Goal: Download file/media

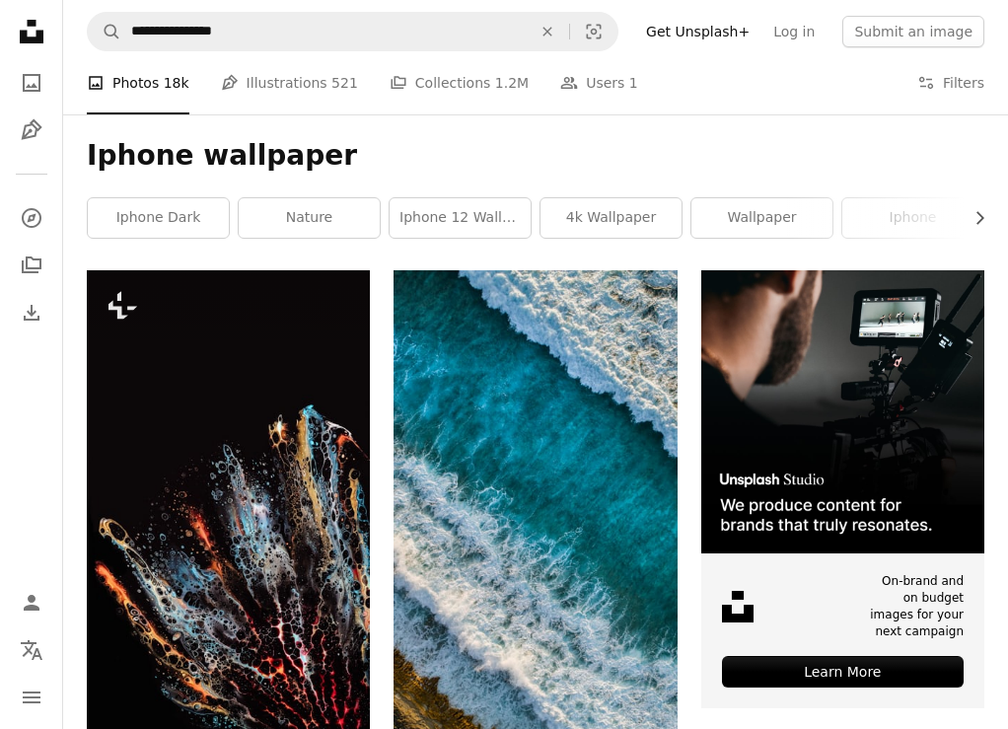
scroll to position [6419, 0]
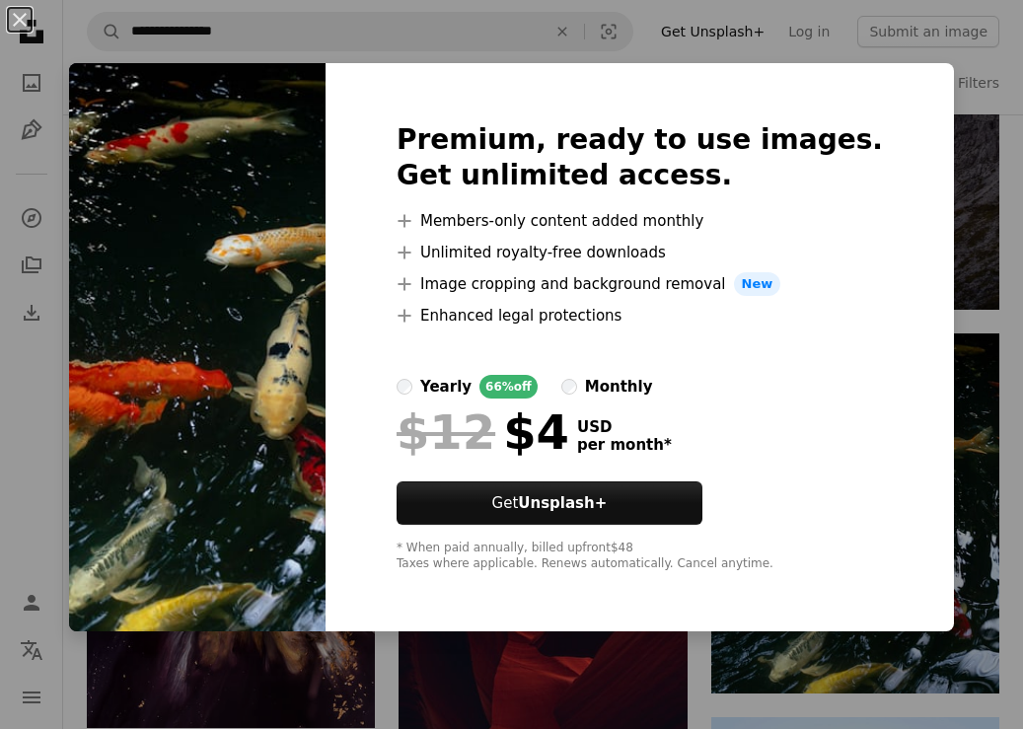
click at [973, 571] on div "An X shape Premium, ready to use images. Get unlimited access. A plus sign Memb…" at bounding box center [511, 364] width 1023 height 729
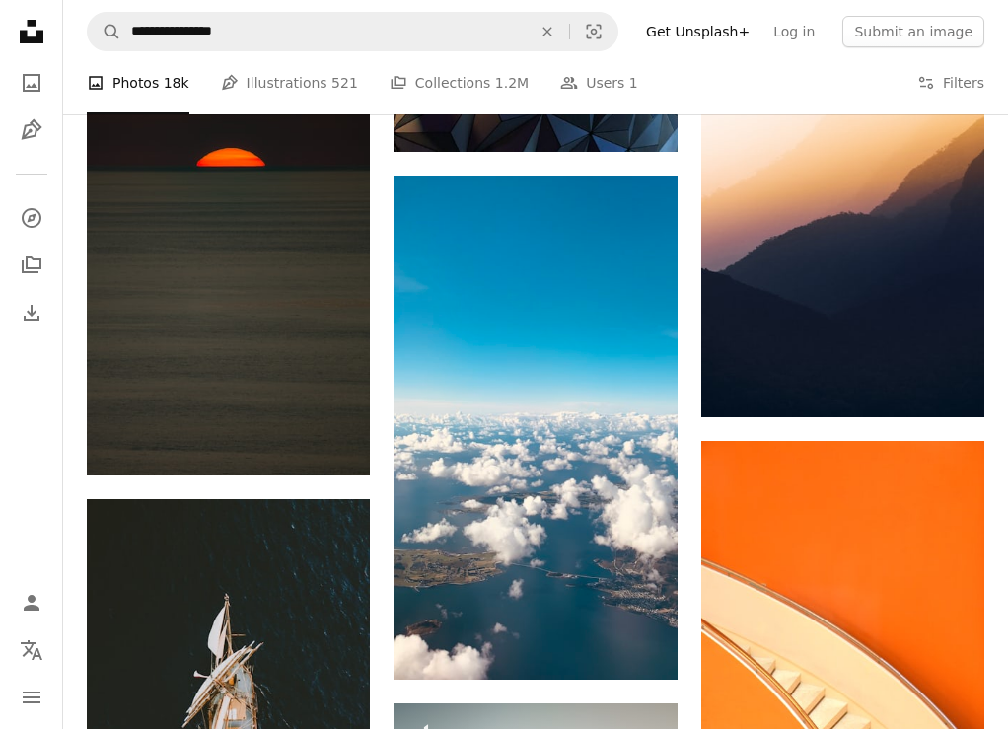
scroll to position [17876, 0]
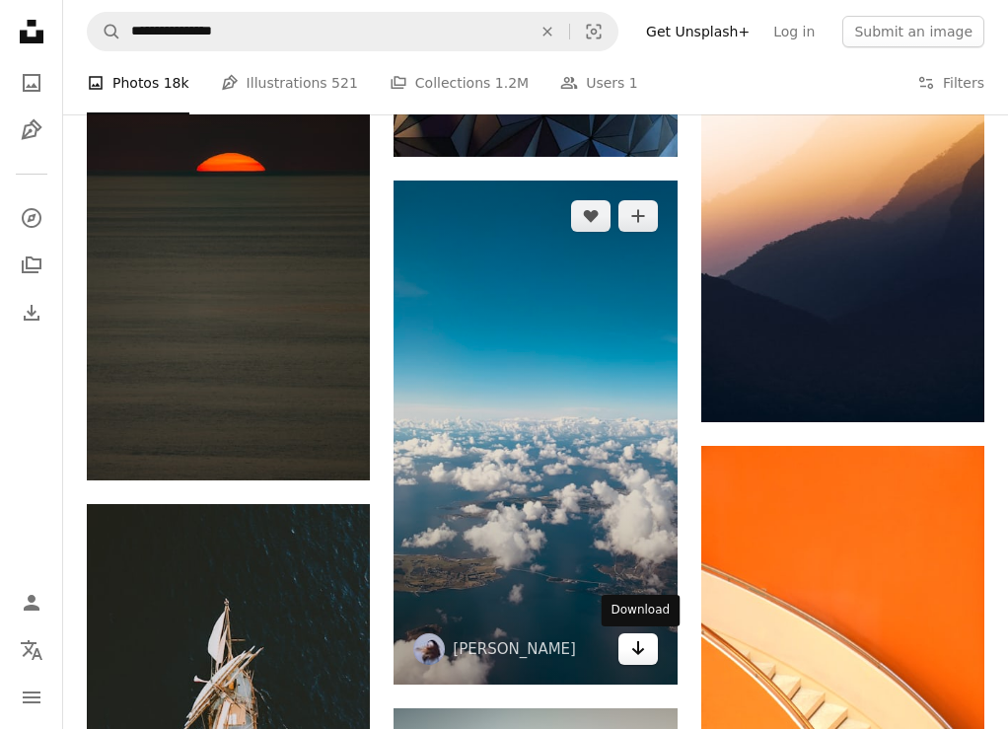
click at [633, 654] on icon "Arrow pointing down" at bounding box center [638, 648] width 16 height 24
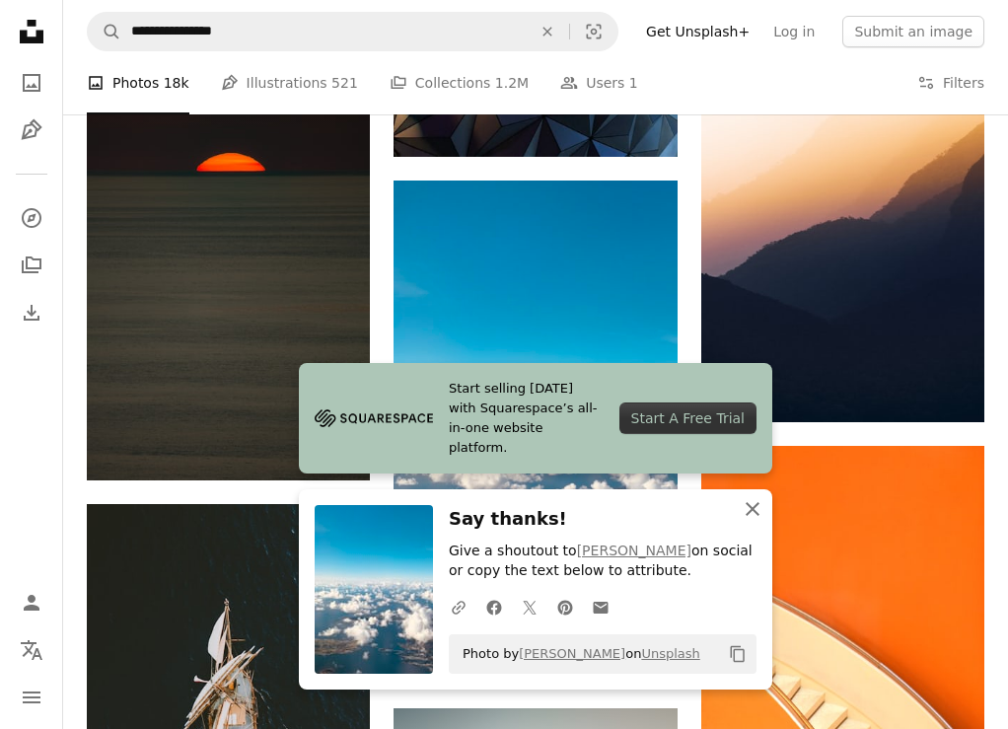
click at [757, 514] on icon "button" at bounding box center [753, 509] width 14 height 14
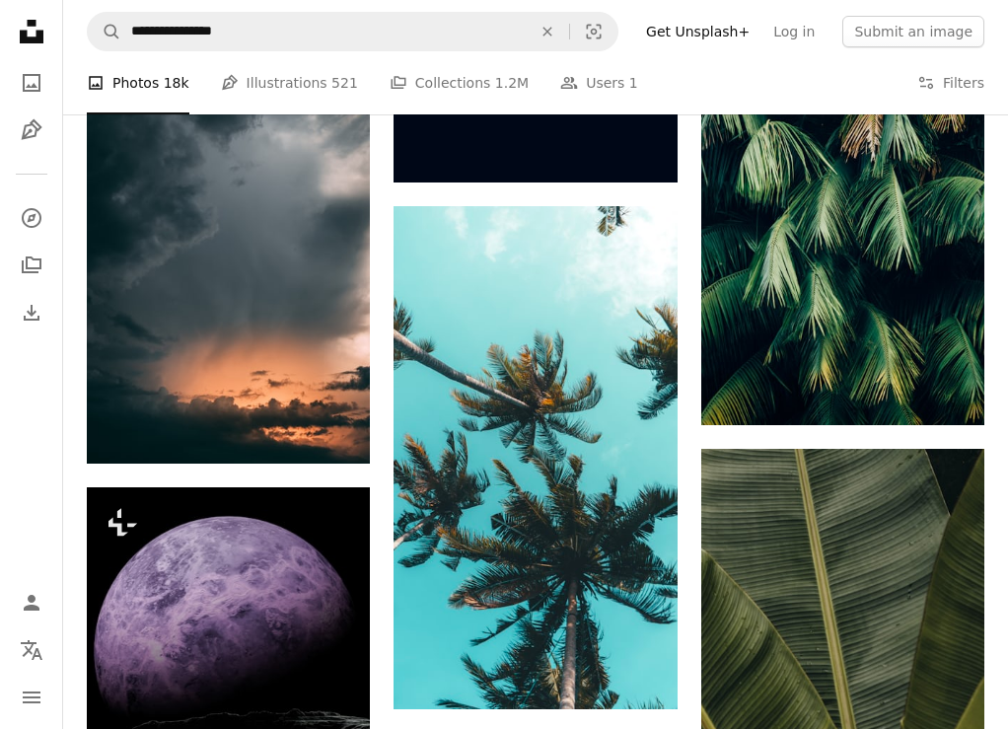
scroll to position [20563, 0]
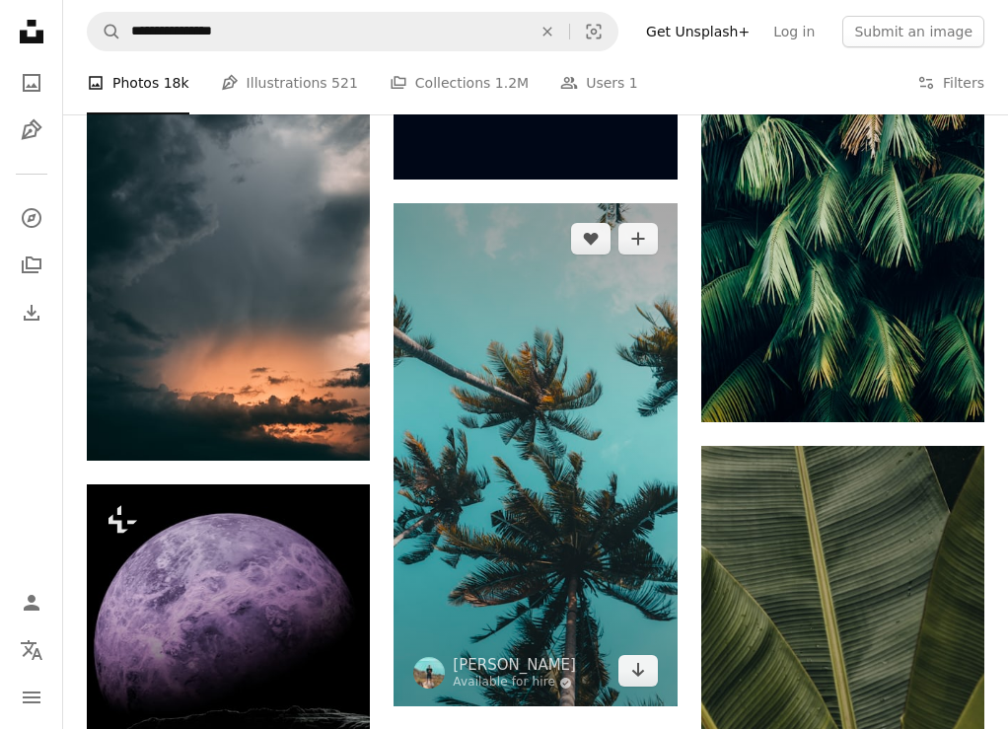
drag, startPoint x: 757, startPoint y: 514, endPoint x: 548, endPoint y: 549, distance: 211.1
click at [548, 549] on img at bounding box center [535, 455] width 283 height 504
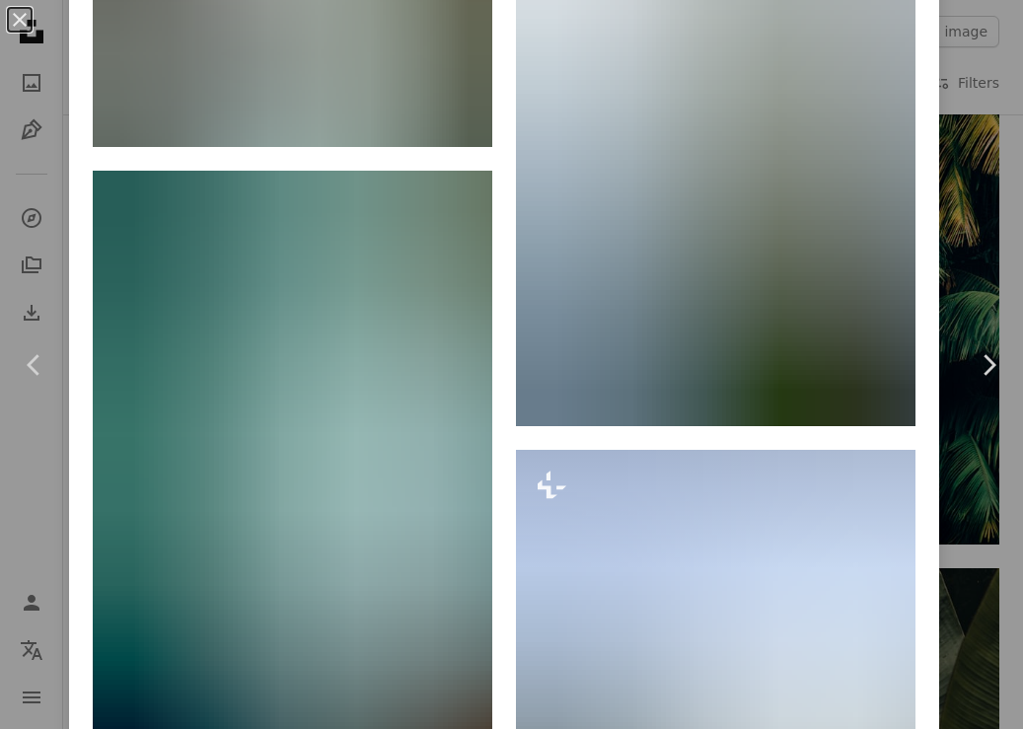
scroll to position [1771, 0]
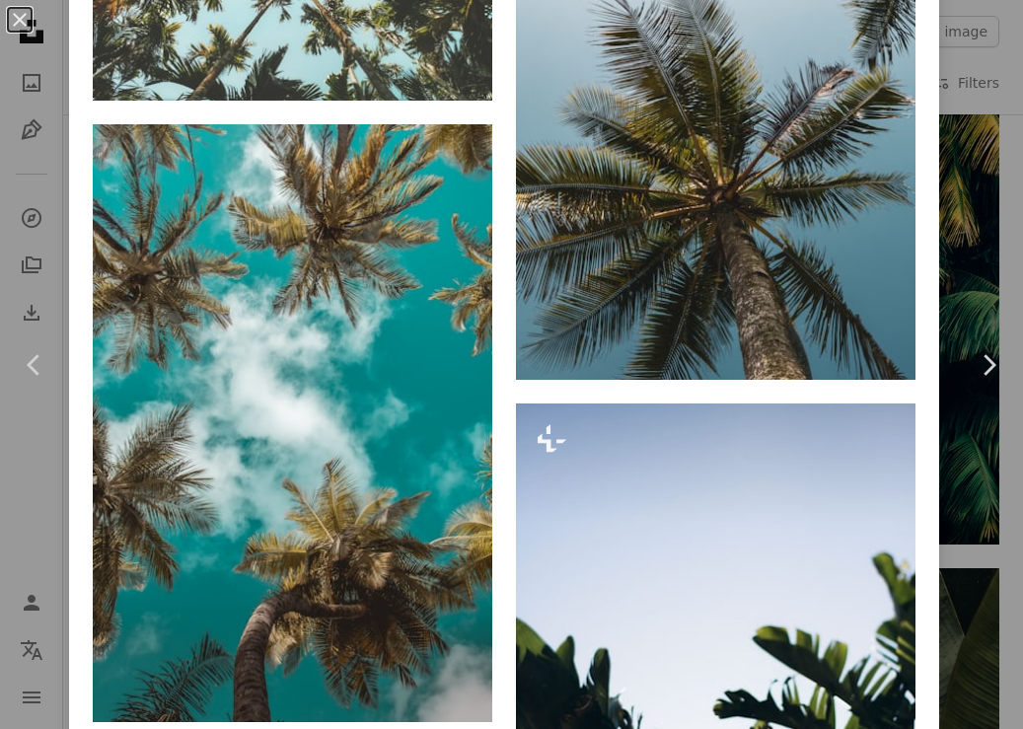
click at [955, 510] on div "An X shape Chevron left Chevron right [PERSON_NAME] Available for hire A checkm…" at bounding box center [511, 364] width 1023 height 729
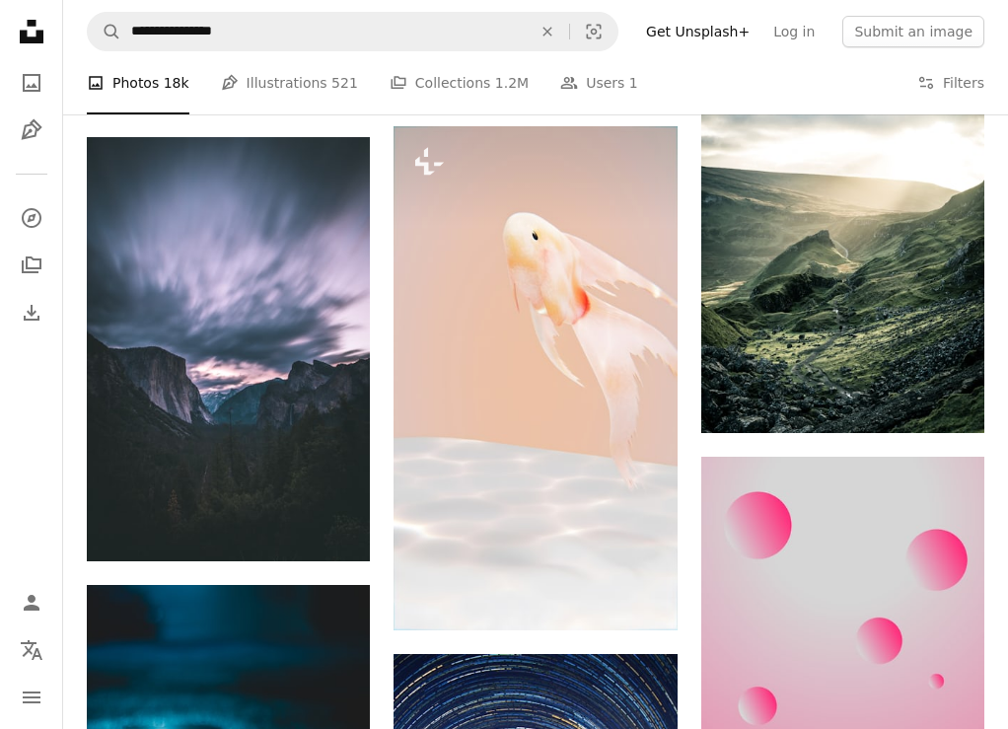
scroll to position [29251, 0]
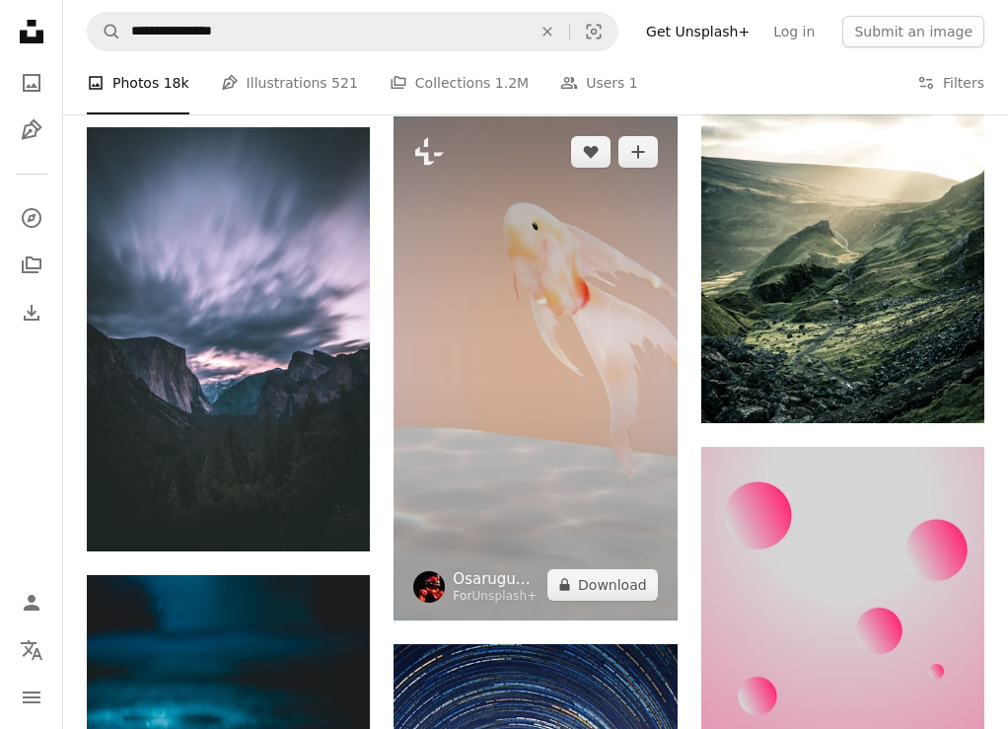
click at [454, 585] on link "Osarugue Igbinoba" at bounding box center [496, 579] width 87 height 20
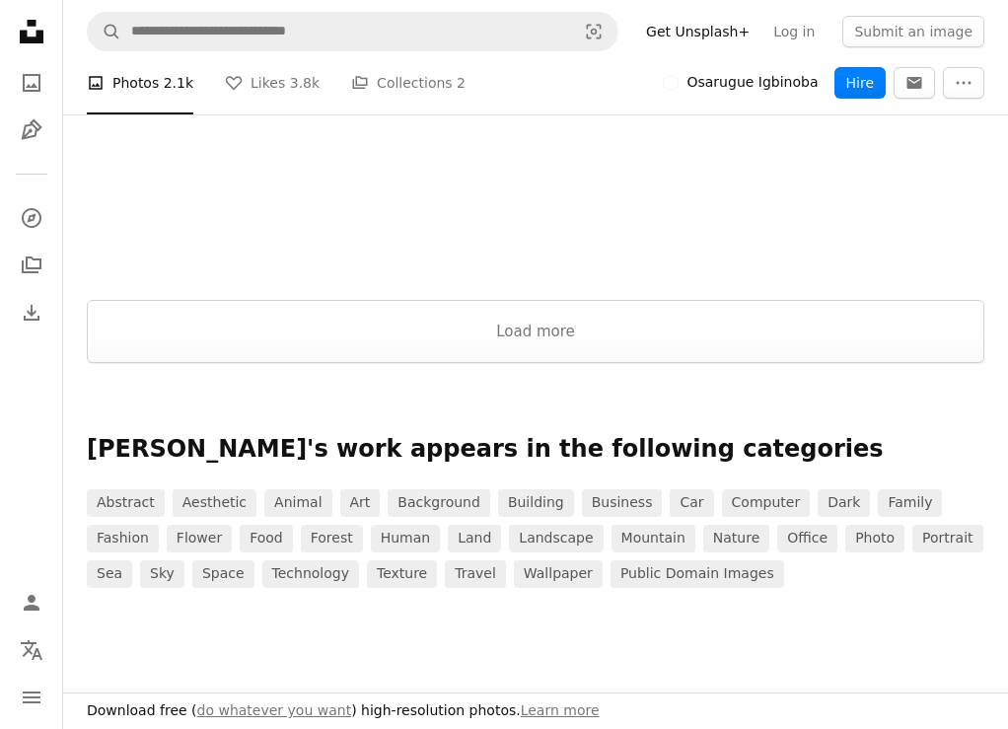
scroll to position [2580, 0]
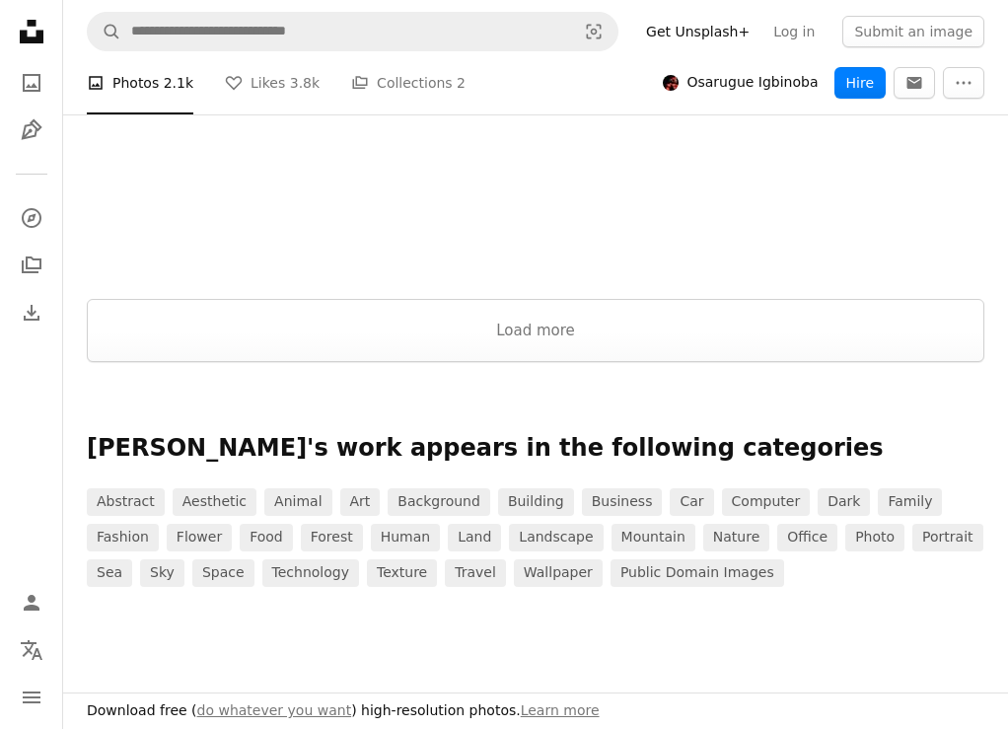
click at [683, 299] on button "Load more" at bounding box center [536, 330] width 898 height 63
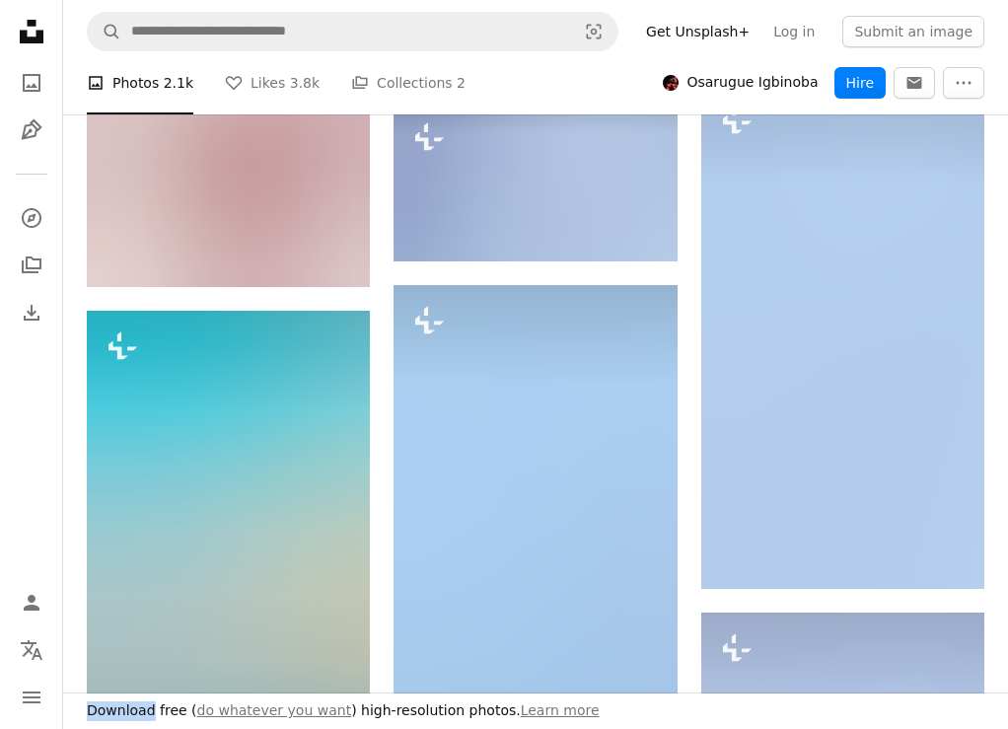
scroll to position [26017, 0]
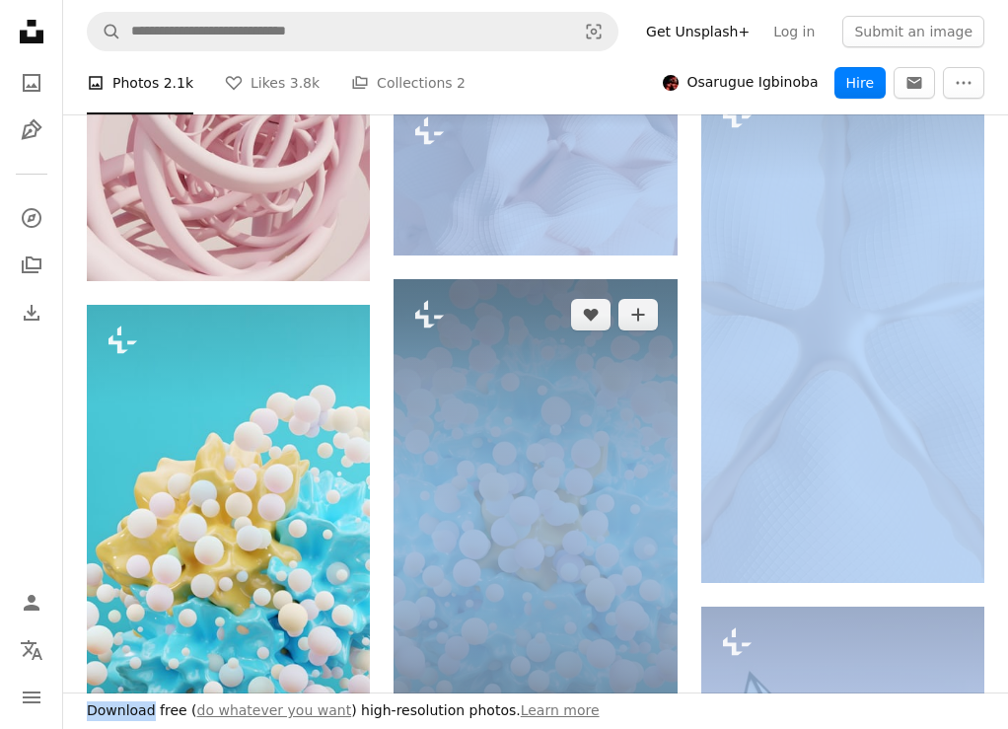
click at [626, 648] on img at bounding box center [535, 531] width 283 height 504
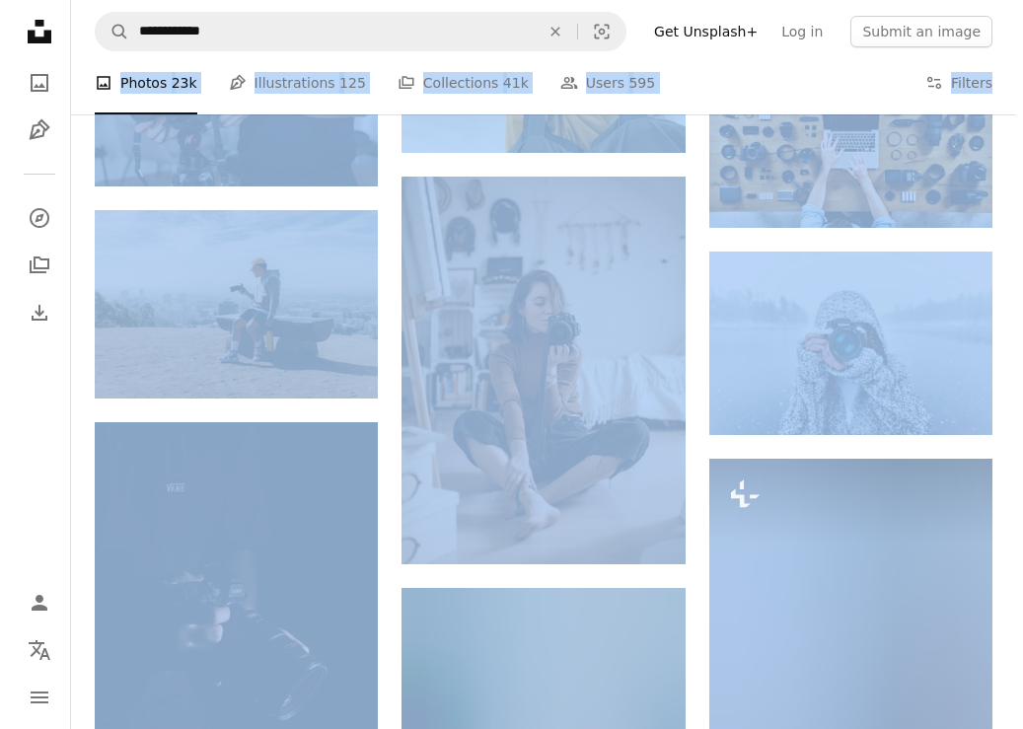
scroll to position [1891, 0]
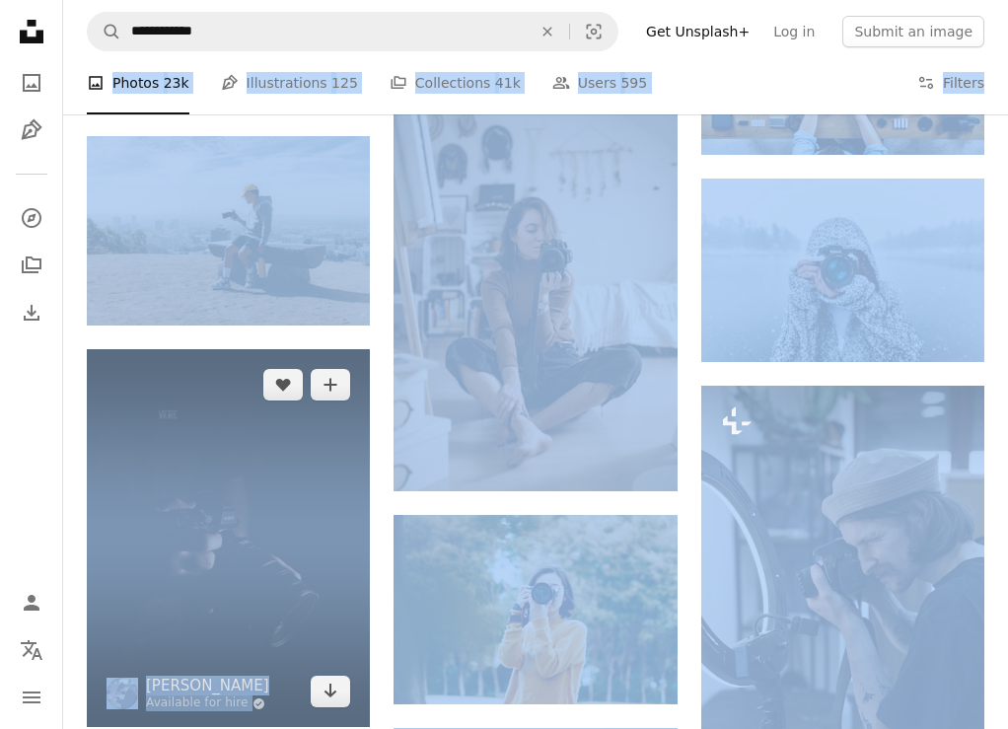
click at [240, 395] on img at bounding box center [228, 538] width 283 height 378
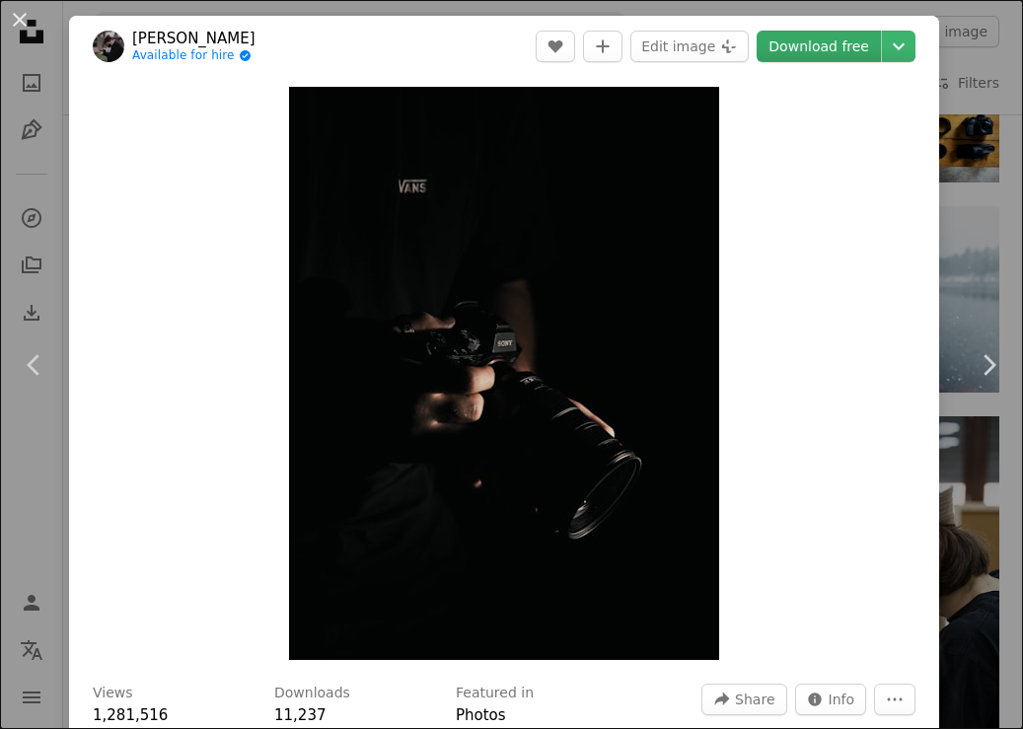
click at [832, 41] on link "Download free" at bounding box center [819, 47] width 124 height 32
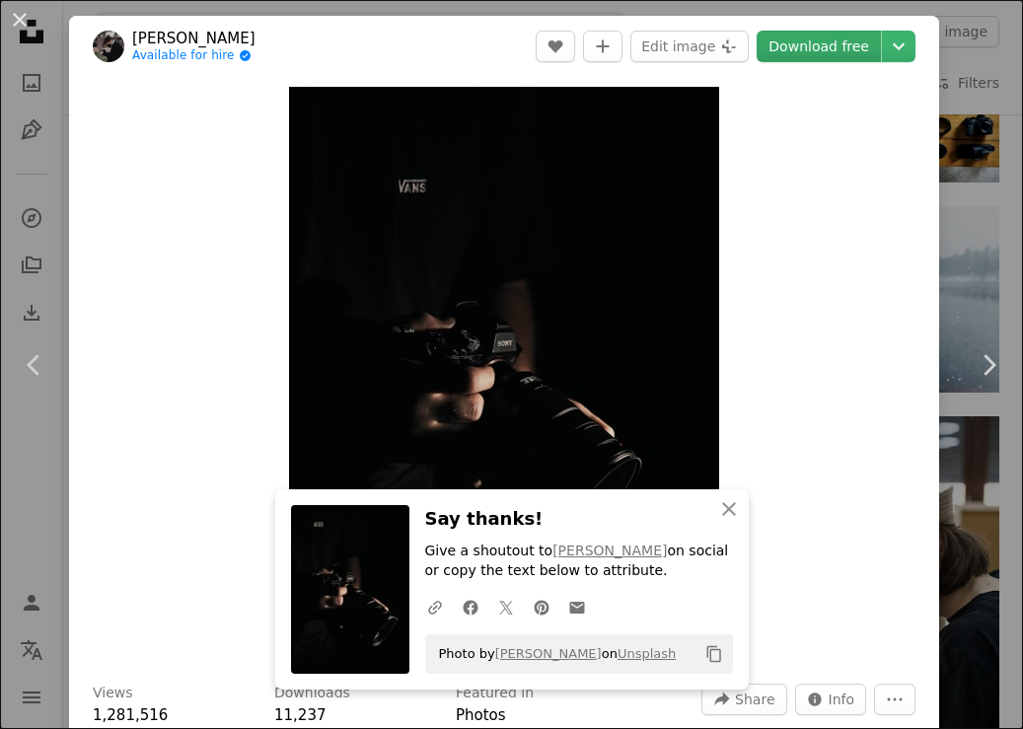
click at [832, 41] on link "Download free" at bounding box center [819, 47] width 124 height 32
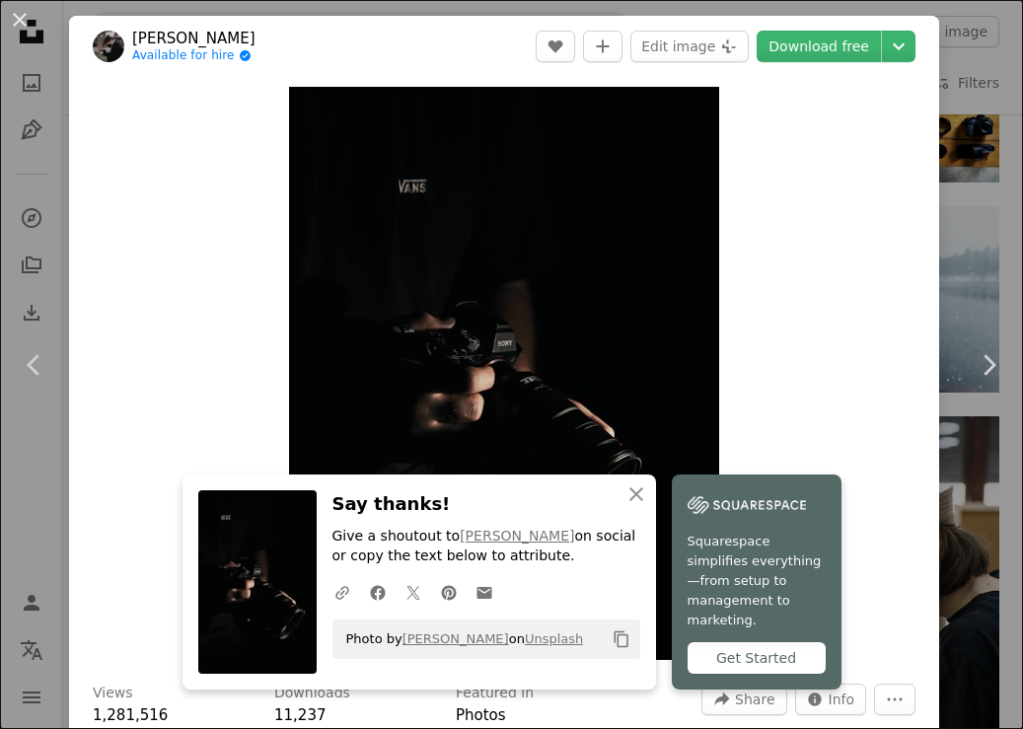
click at [837, 129] on div "Zoom in" at bounding box center [504, 373] width 870 height 593
click at [937, 111] on div "An X shape Chevron left Chevron right [PERSON_NAME] Available for hire A checkm…" at bounding box center [511, 364] width 1023 height 729
click at [937, 111] on button "Filters Filters" at bounding box center [965, 82] width 67 height 63
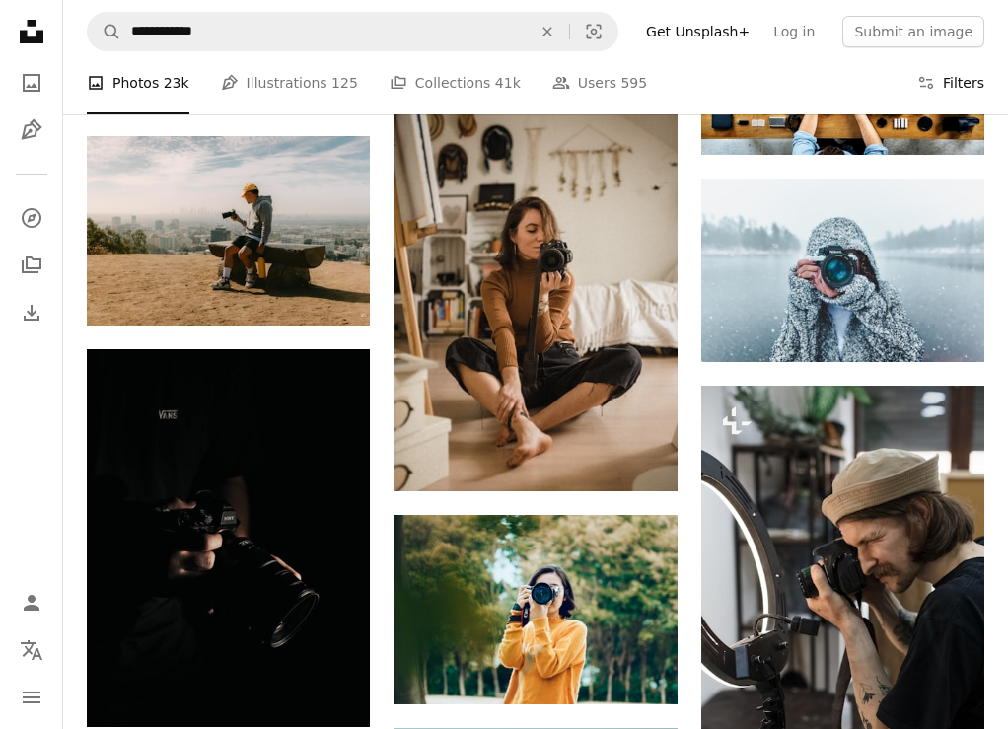
click at [937, 111] on button "Filters Filters" at bounding box center [950, 82] width 67 height 63
click at [907, 17] on button "Submit an image" at bounding box center [913, 32] width 142 height 32
